Goal: Information Seeking & Learning: Understand process/instructions

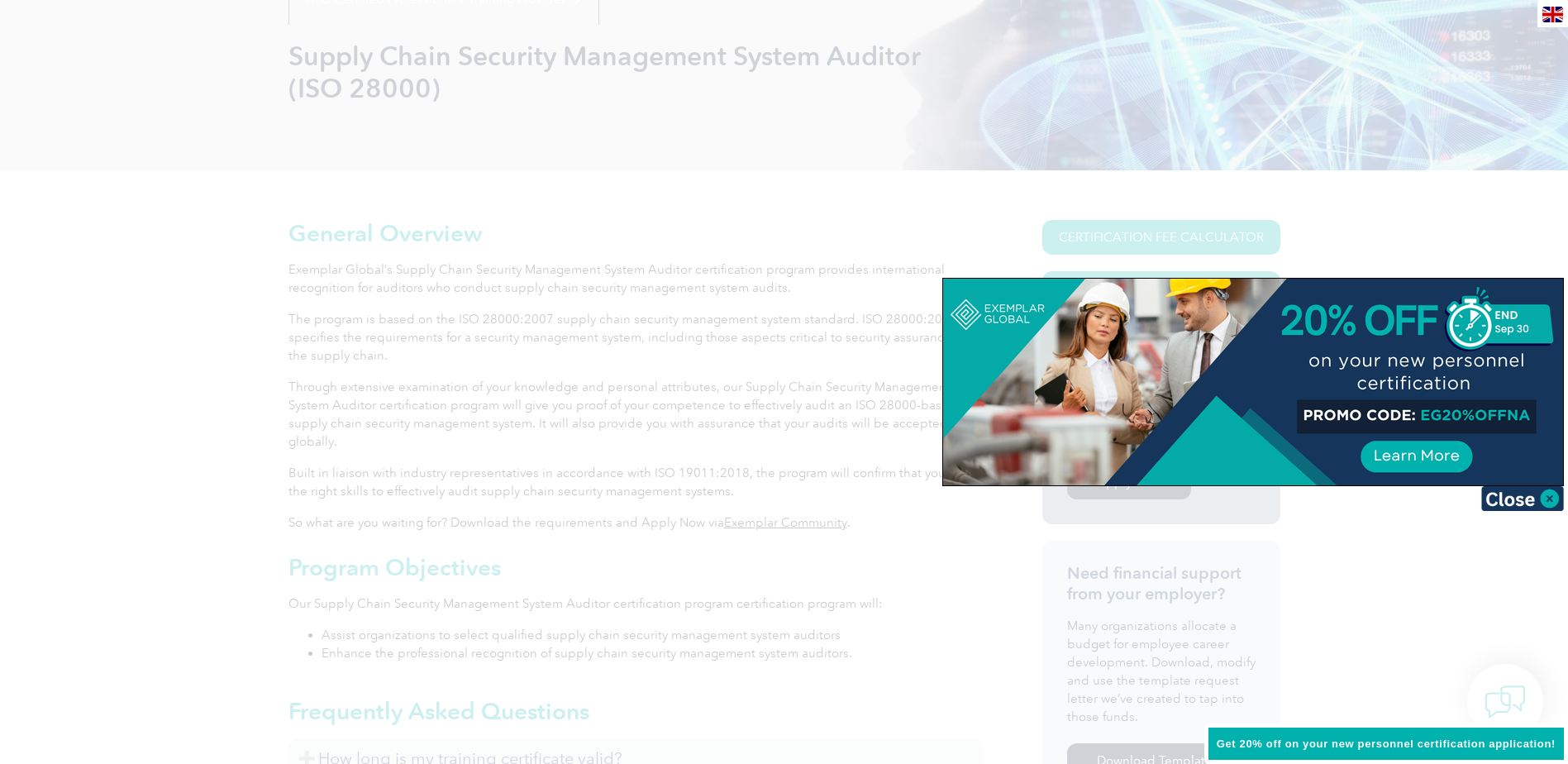
scroll to position [248, 0]
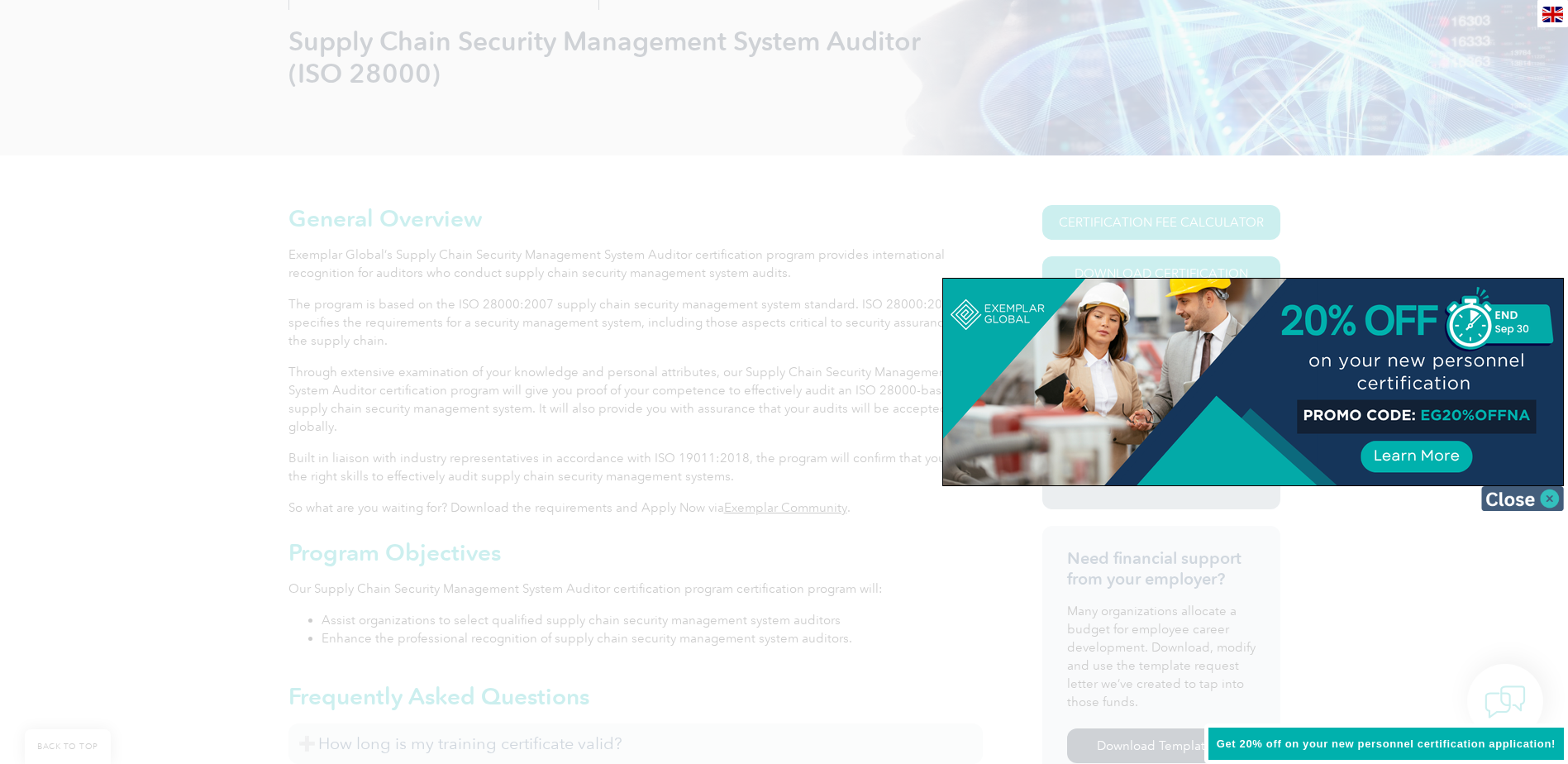
click at [1550, 506] on img at bounding box center [1521, 498] width 83 height 25
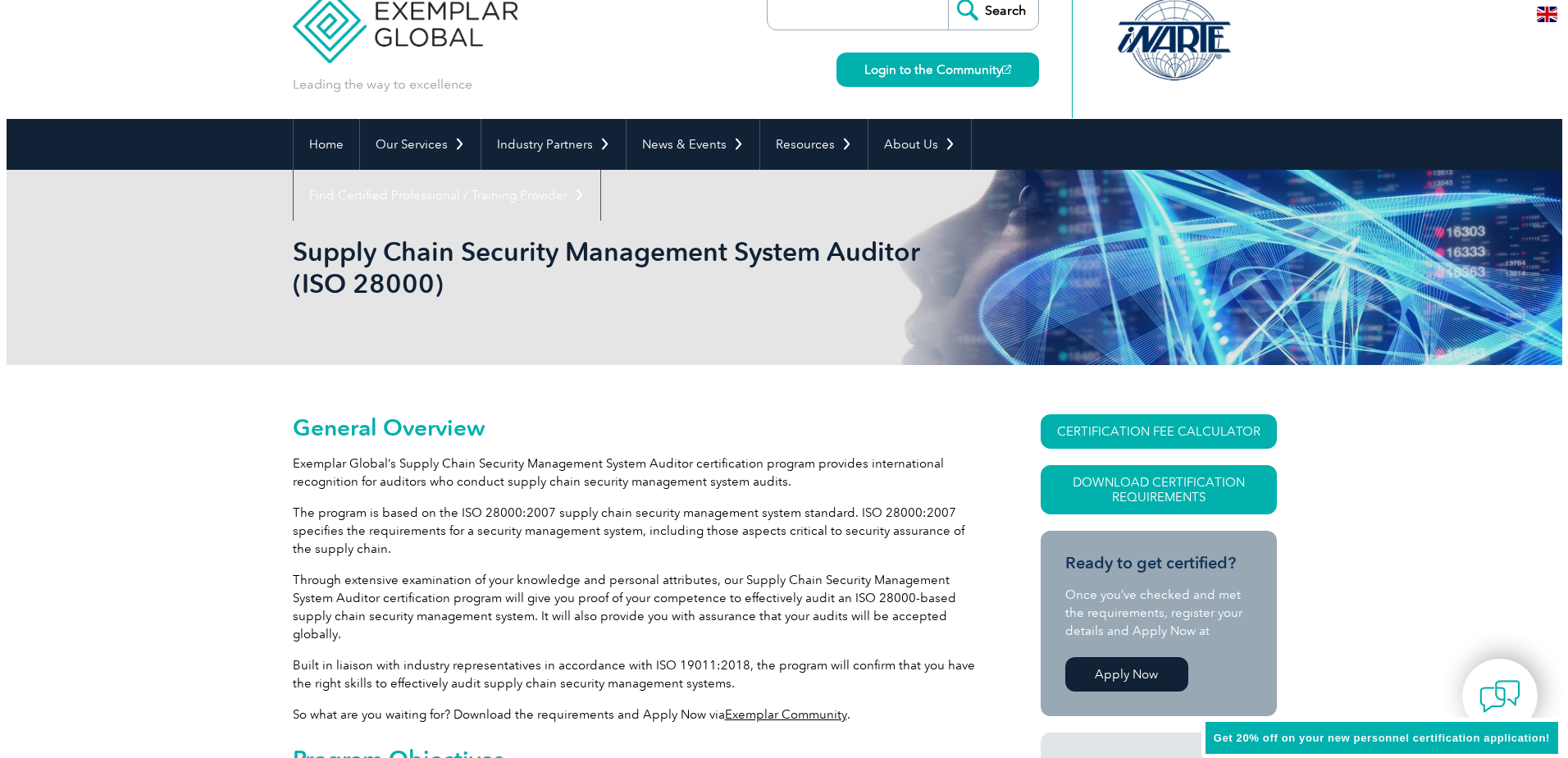
scroll to position [0, 0]
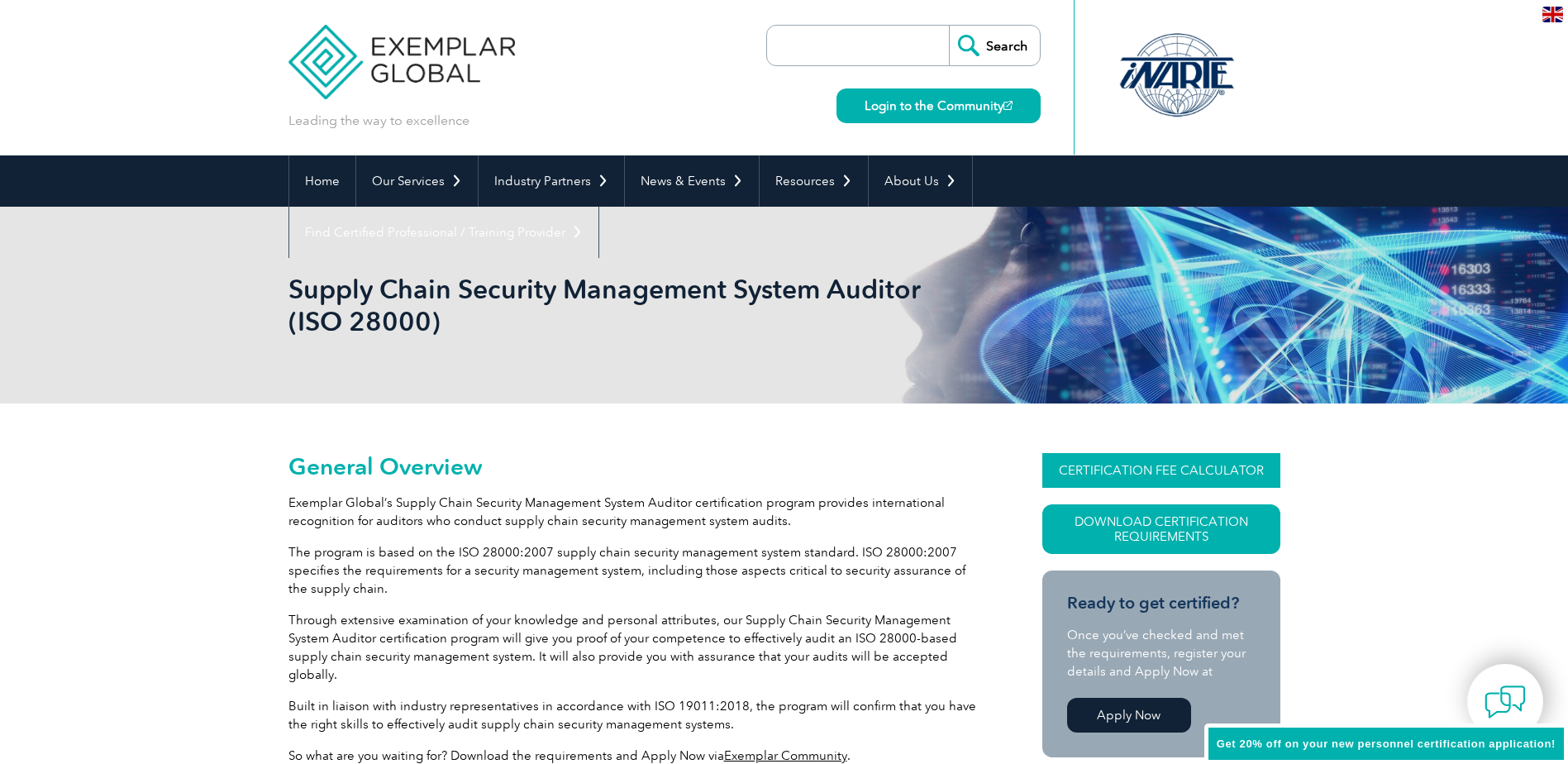
click at [1094, 468] on link "CERTIFICATION FEE CALCULATOR" at bounding box center [1161, 470] width 238 height 35
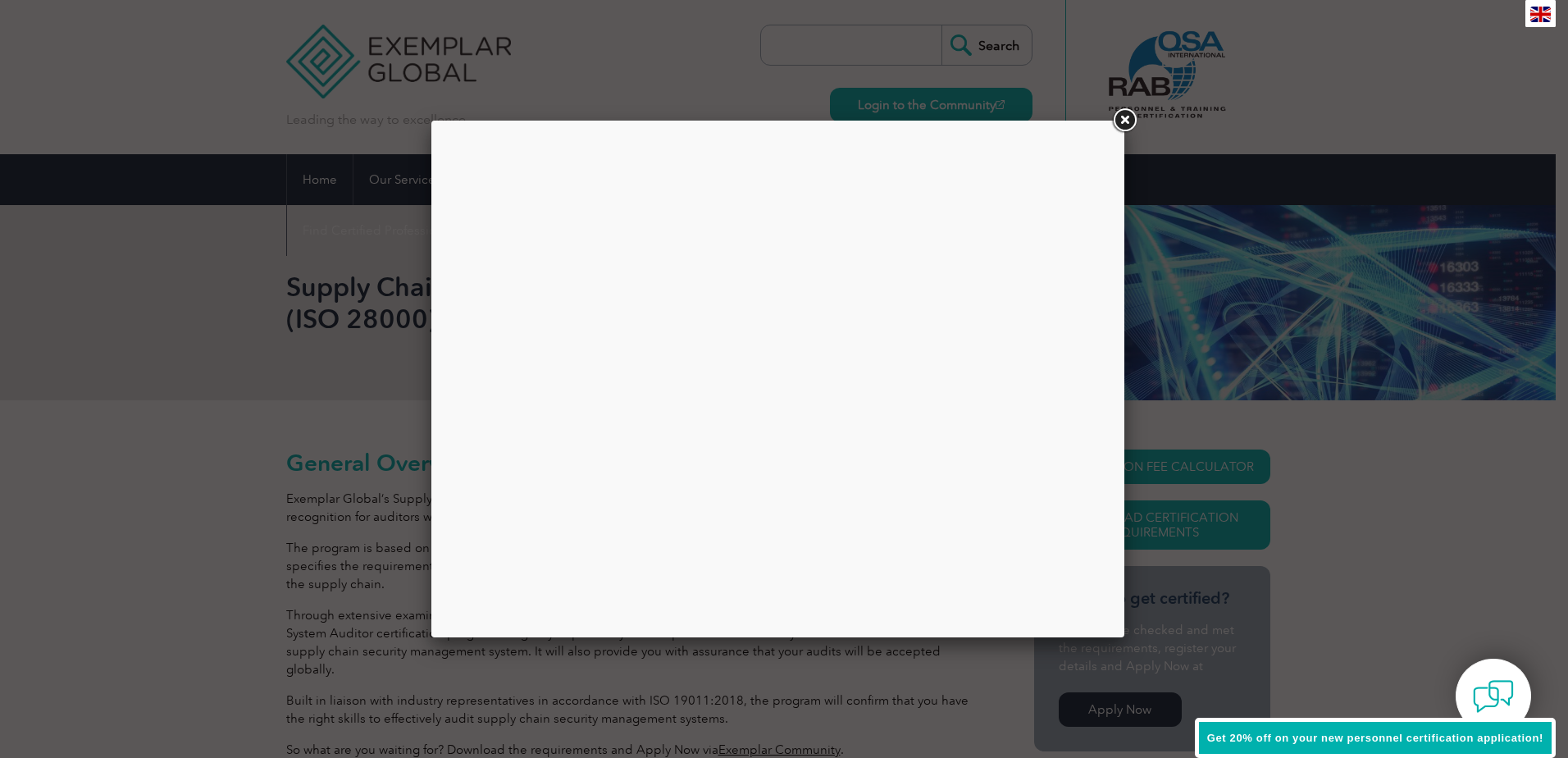
click at [1116, 116] on link at bounding box center [1124, 120] width 29 height 29
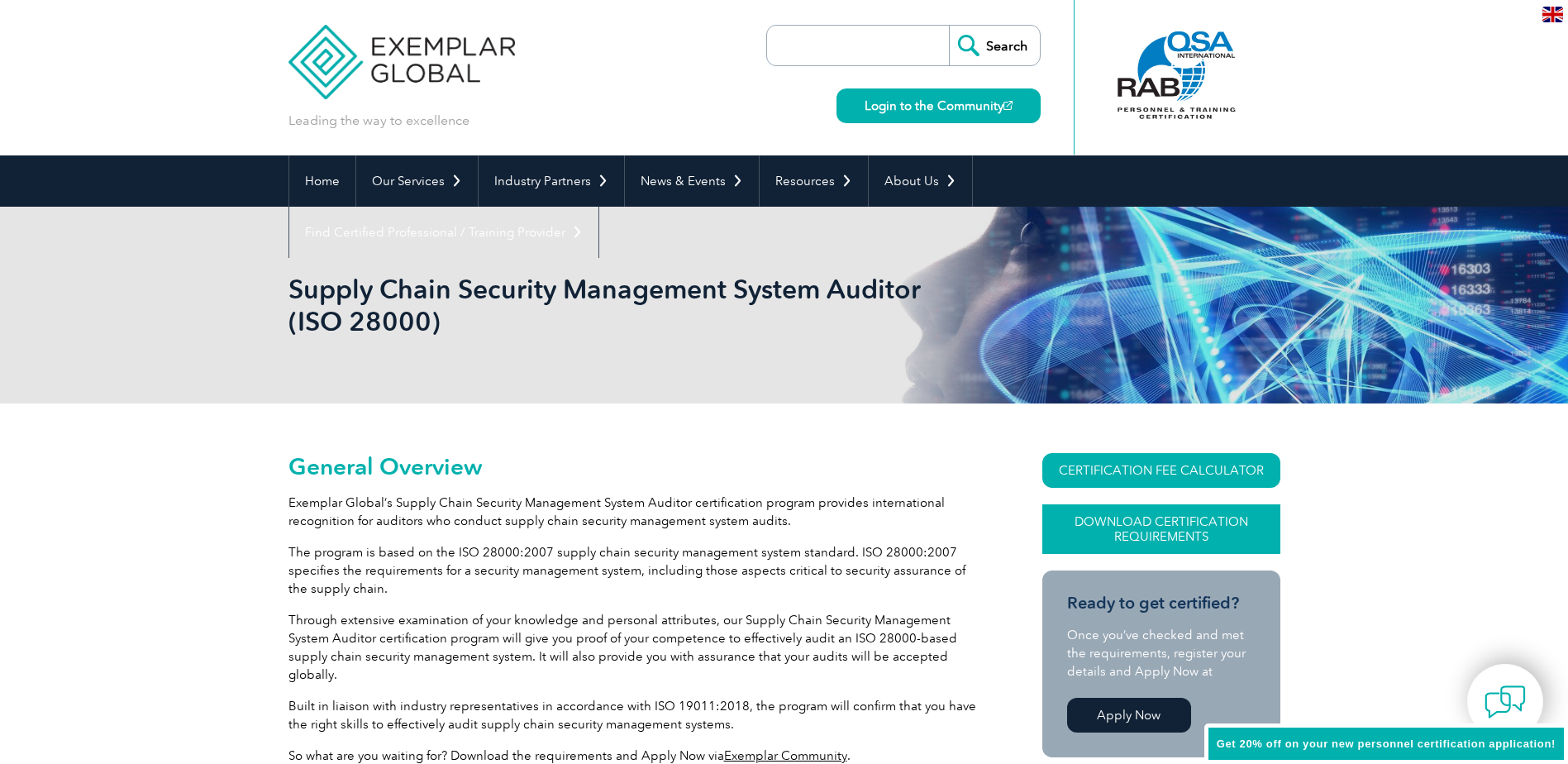
click at [1176, 536] on link "Download Certification Requirements" at bounding box center [1161, 528] width 238 height 49
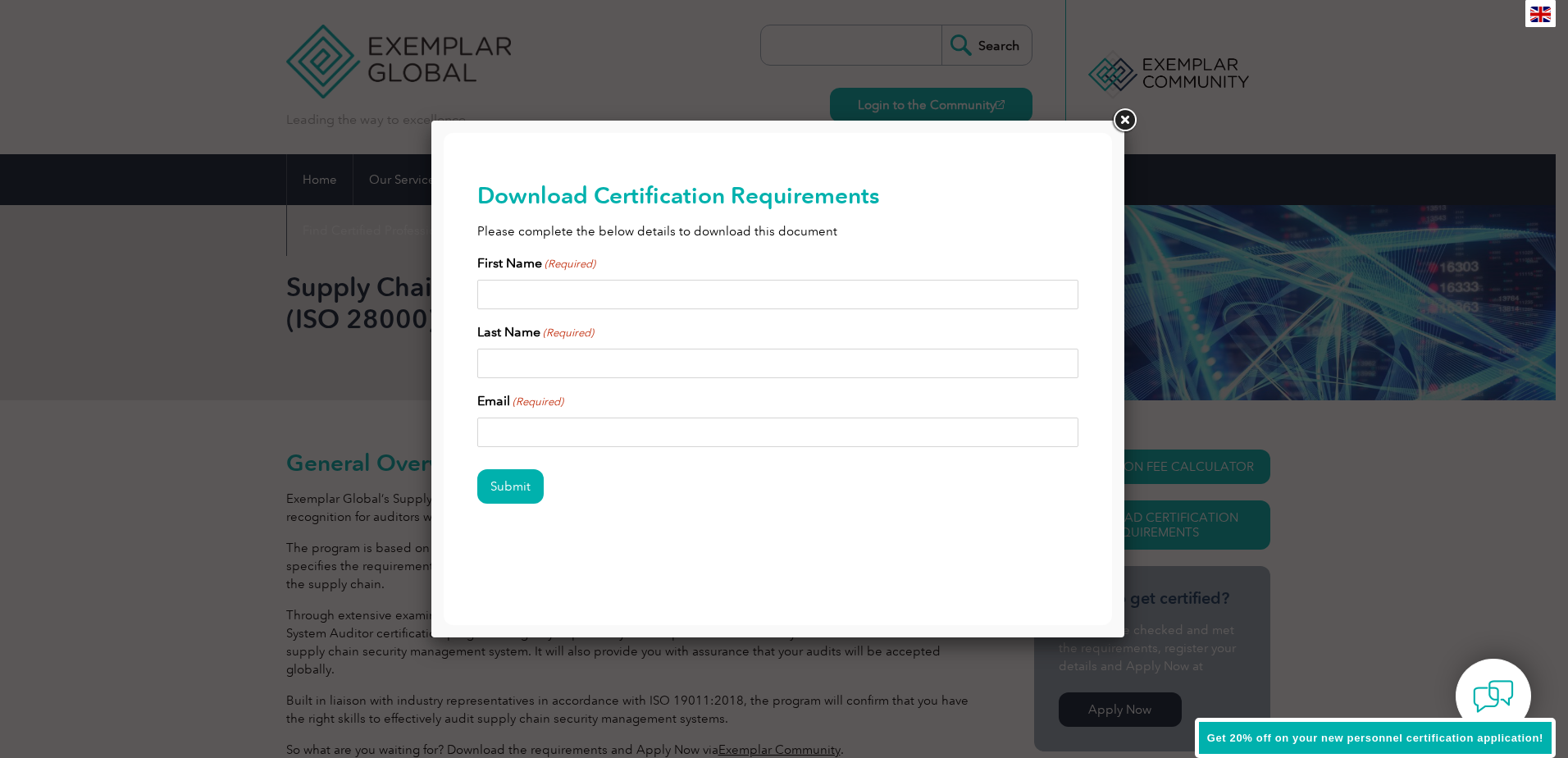
click at [1129, 124] on link at bounding box center [1124, 120] width 29 height 29
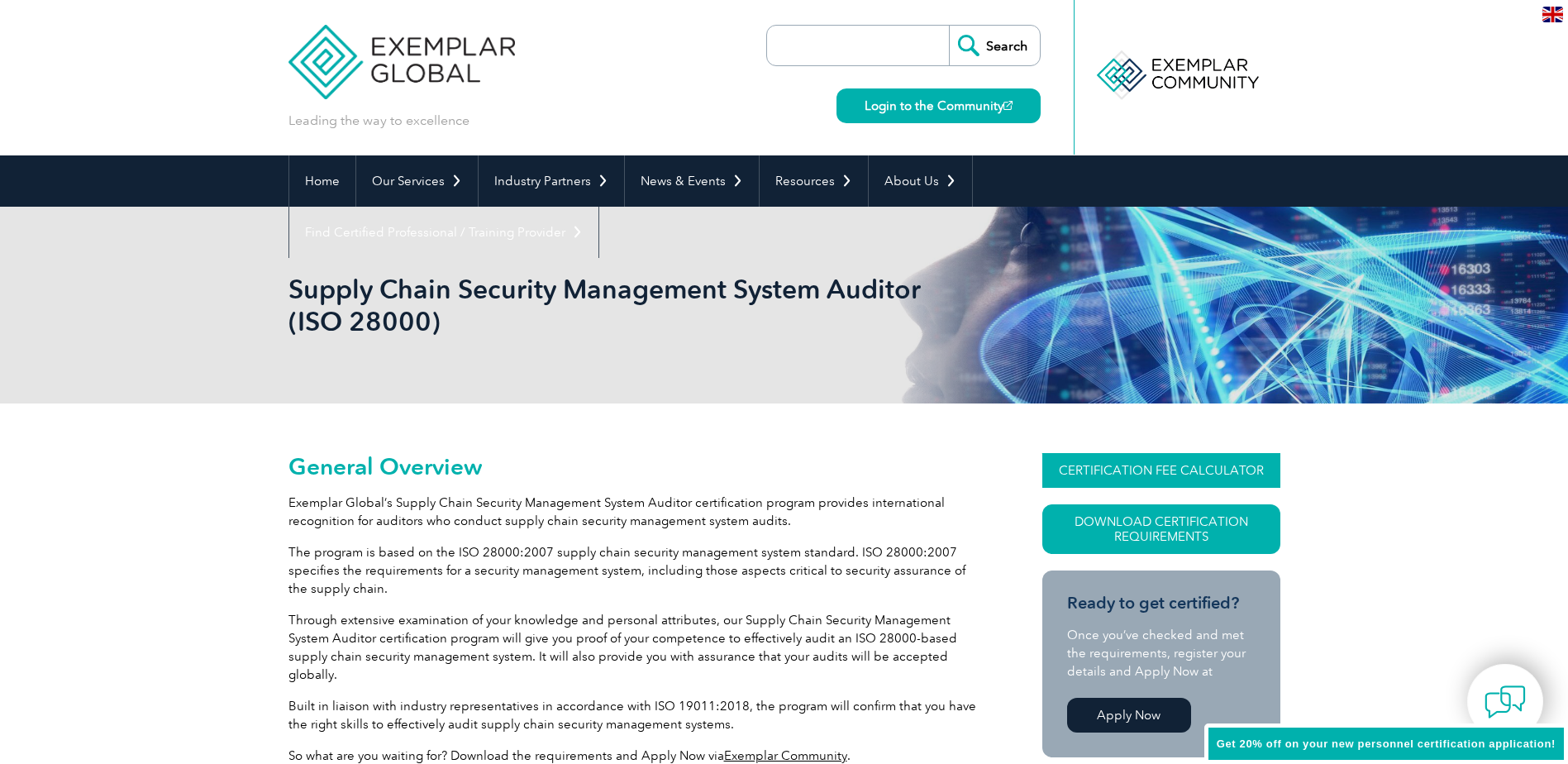
click at [1109, 466] on link "CERTIFICATION FEE CALCULATOR" at bounding box center [1161, 470] width 238 height 35
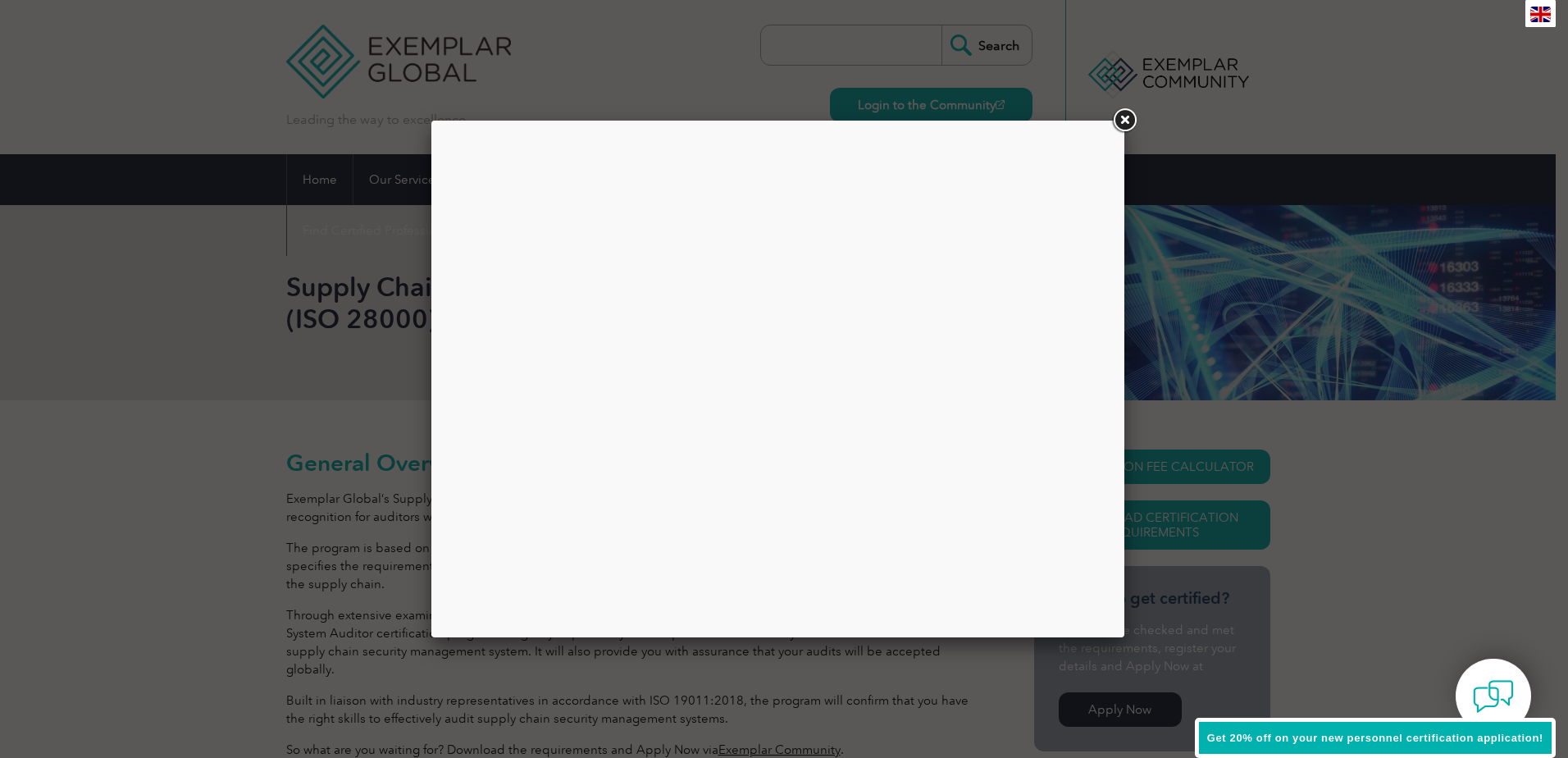
click at [1126, 119] on link at bounding box center [1124, 120] width 29 height 29
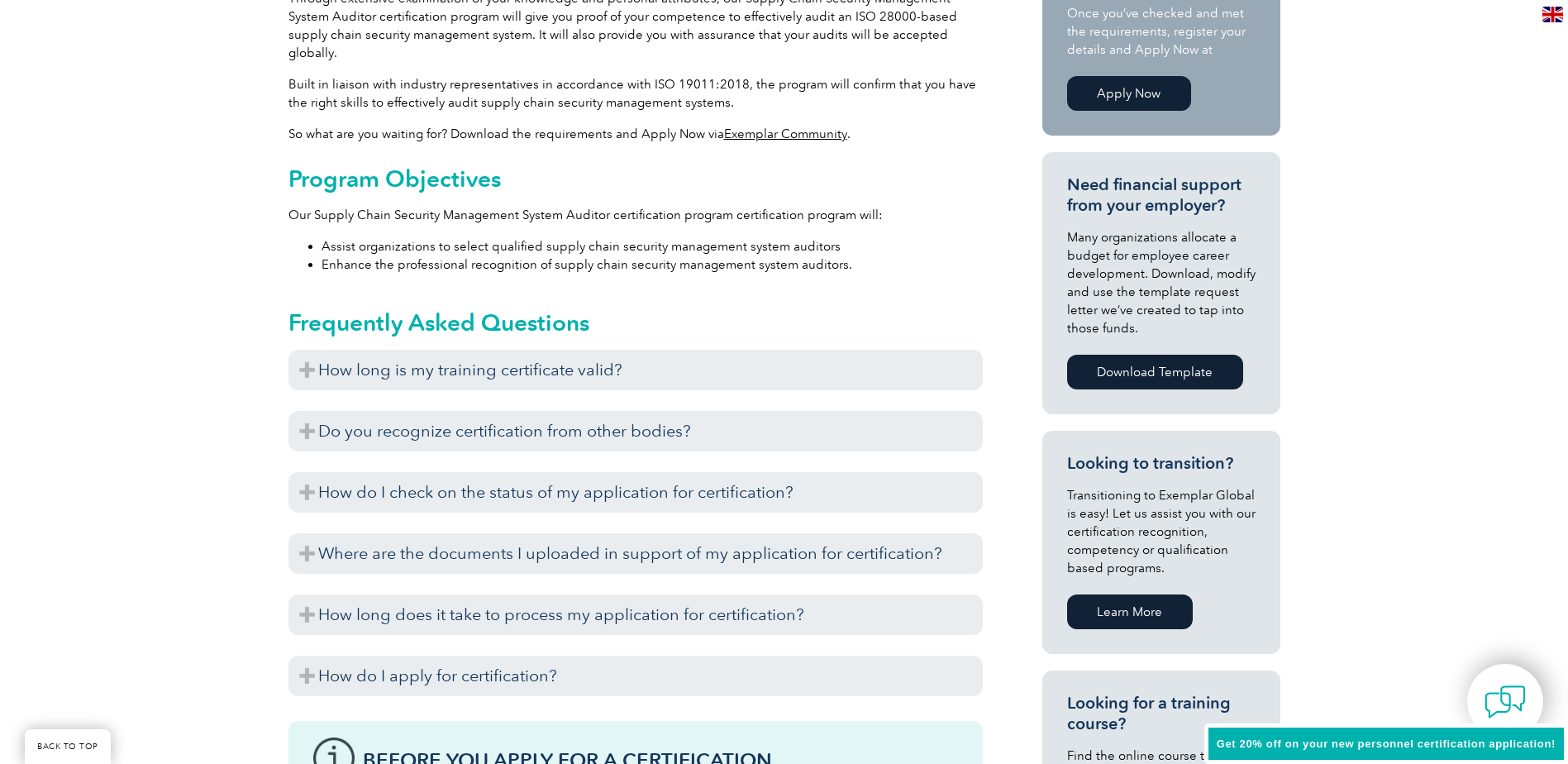
scroll to position [661, 0]
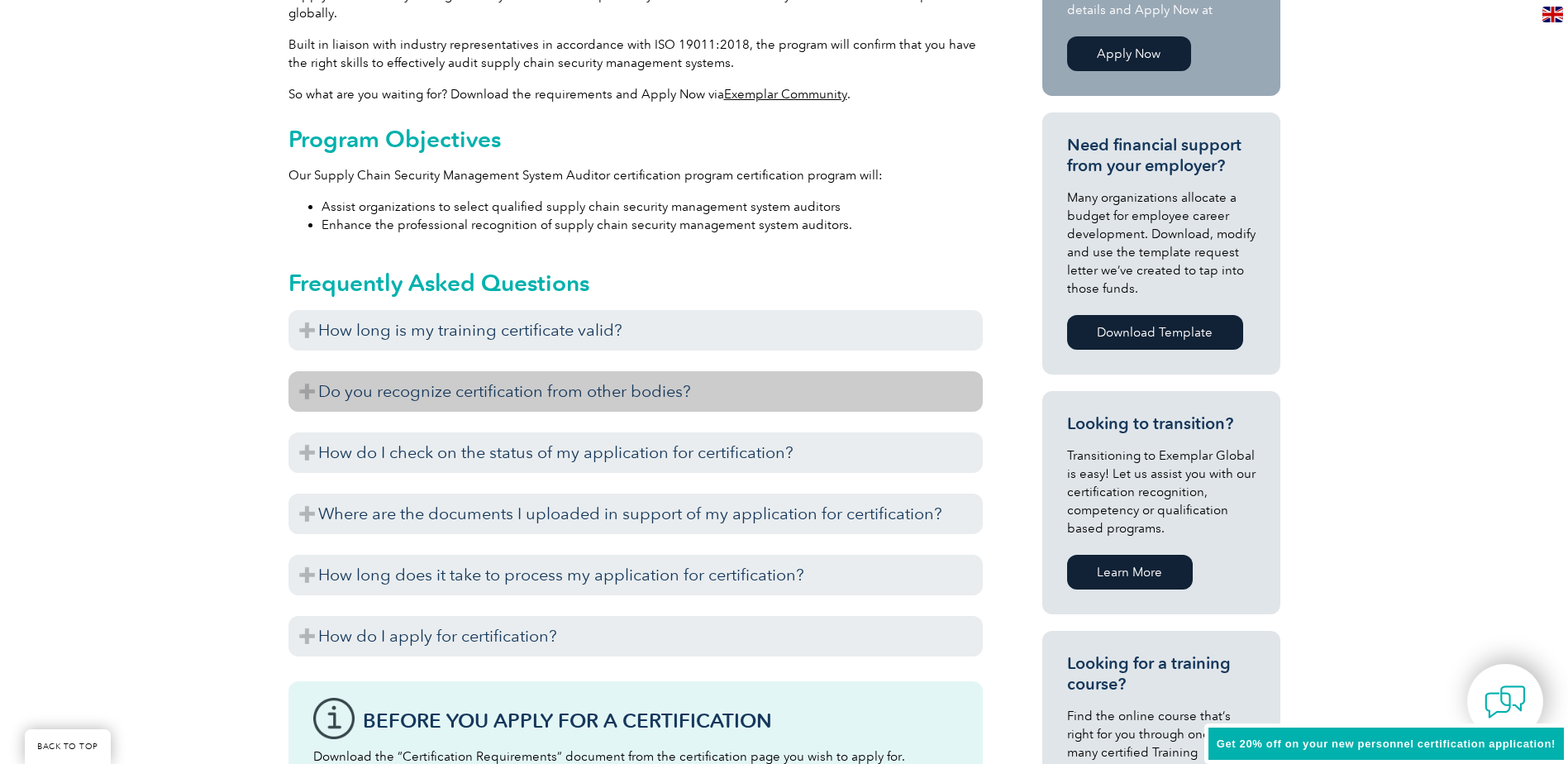
click at [430, 380] on h3 "Do you recognize certification from other bodies?" at bounding box center [636, 391] width 695 height 41
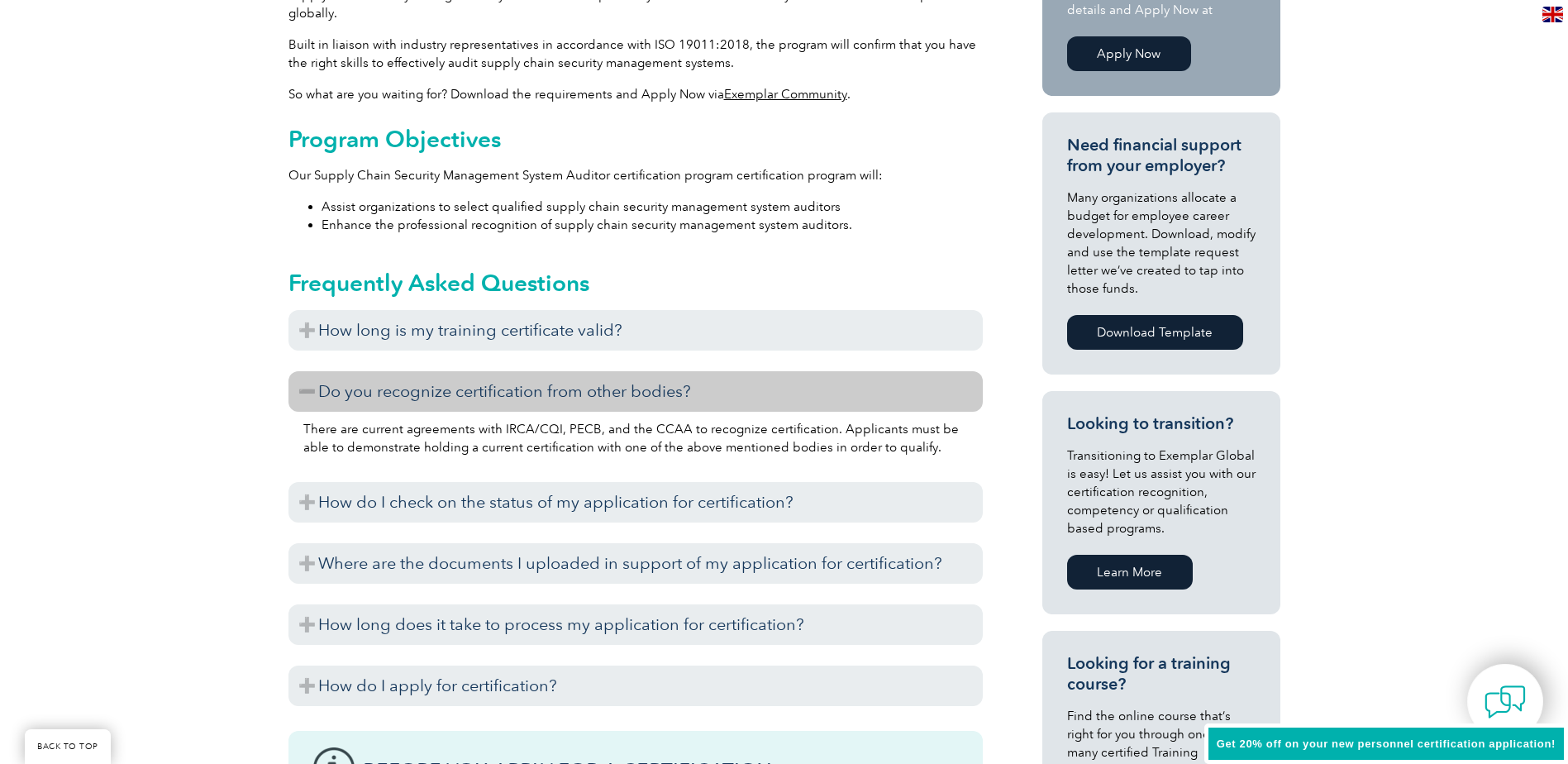
click at [430, 378] on h3 "Do you recognize certification from other bodies?" at bounding box center [636, 391] width 695 height 41
